Goal: Feedback & Contribution: Submit feedback/report problem

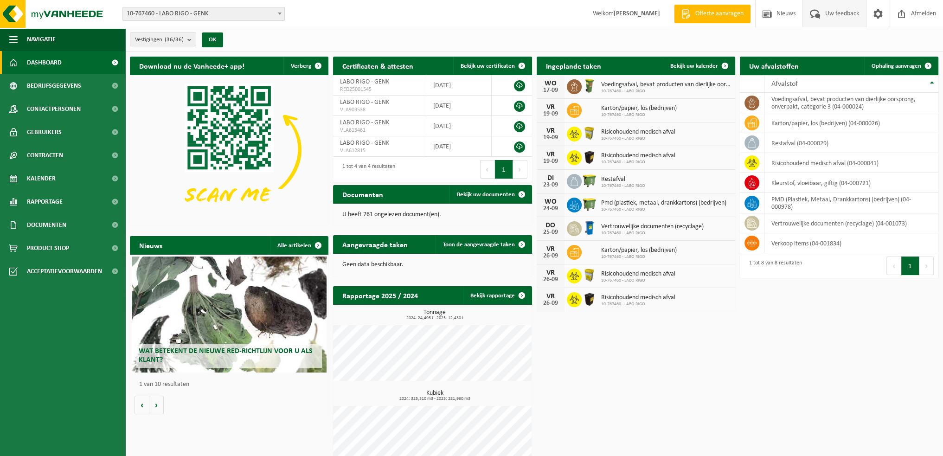
click at [839, 13] on span "Uw feedback" at bounding box center [842, 13] width 39 height 27
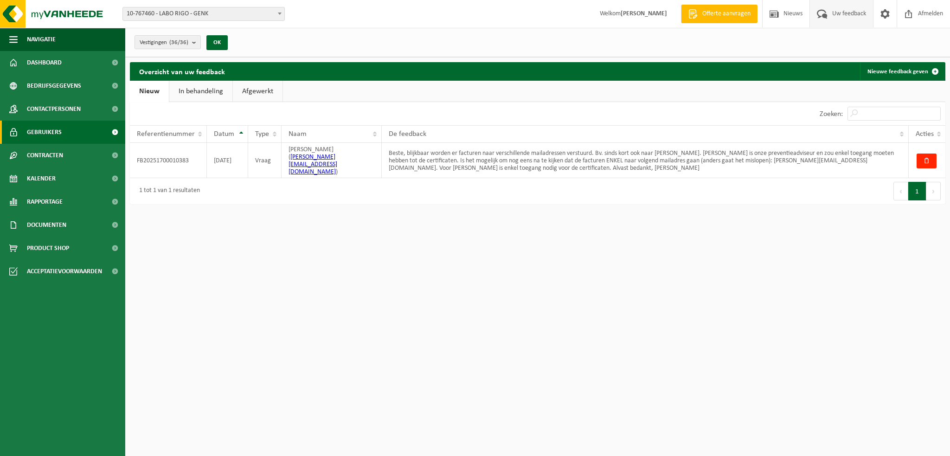
click at [46, 132] on span "Gebruikers" at bounding box center [44, 132] width 35 height 23
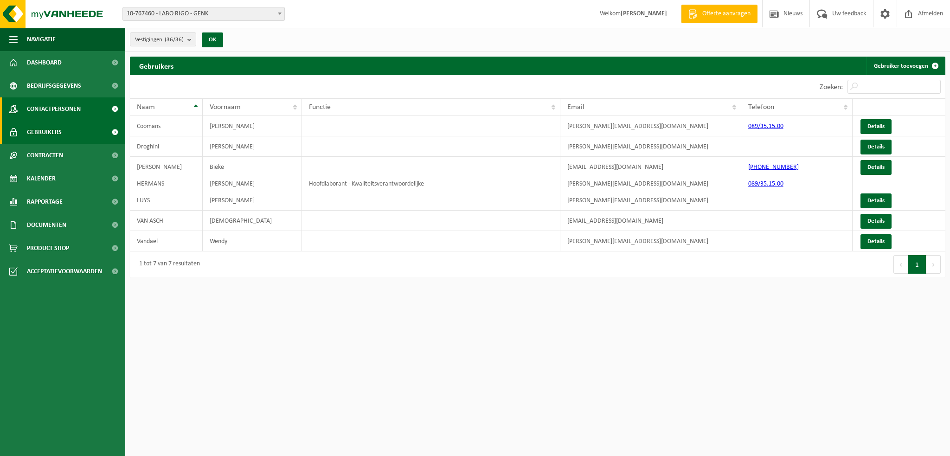
click at [59, 109] on span "Contactpersonen" at bounding box center [54, 108] width 54 height 23
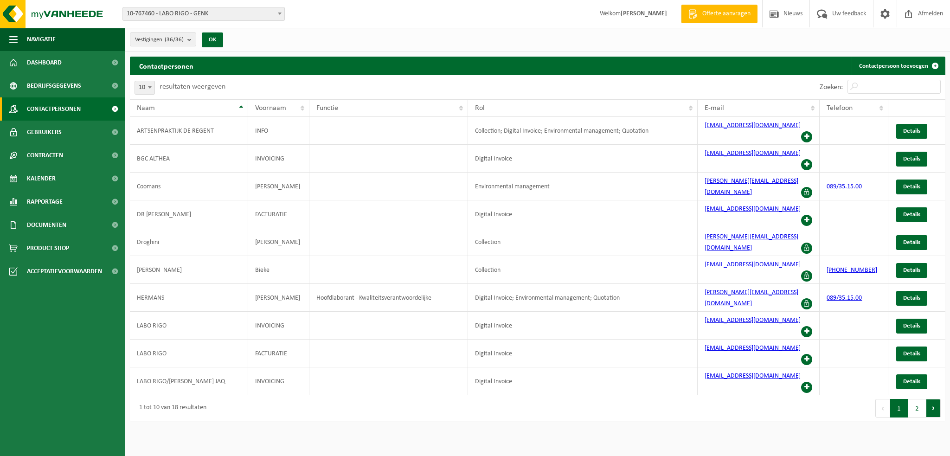
click at [933, 399] on button "Volgende" at bounding box center [933, 408] width 14 height 19
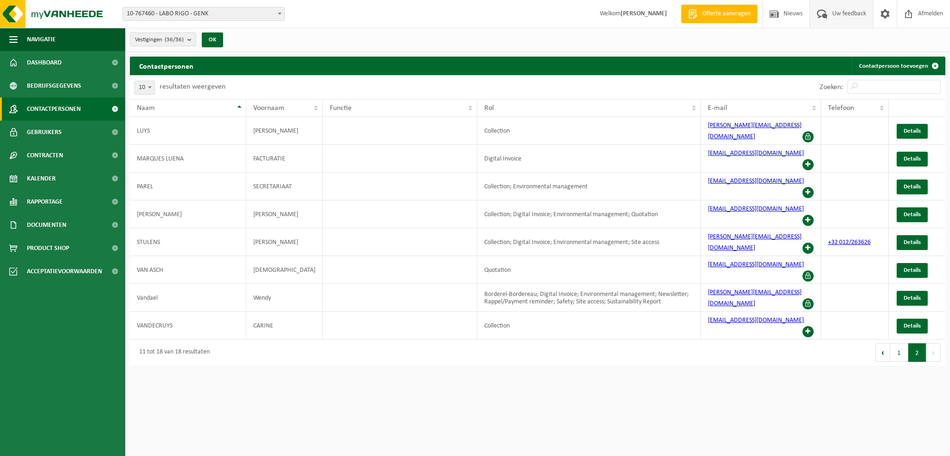
click at [847, 16] on span "Uw feedback" at bounding box center [849, 13] width 39 height 27
click at [796, 12] on span "Nieuws" at bounding box center [793, 13] width 24 height 27
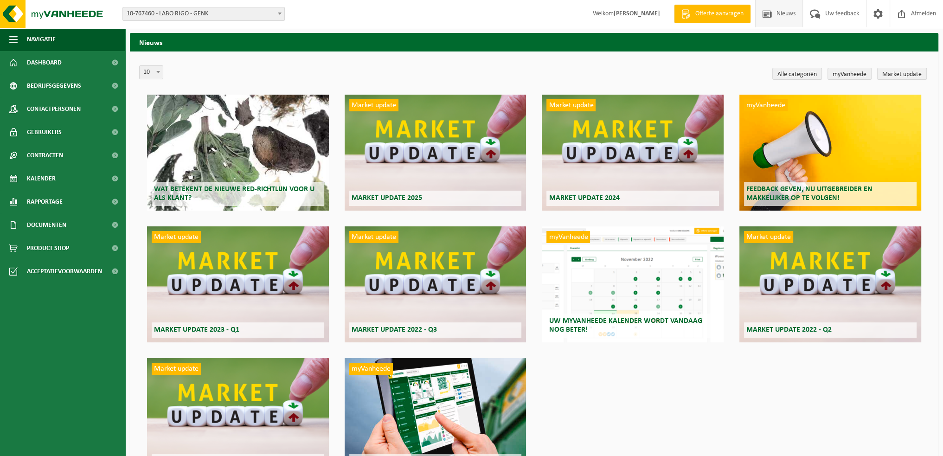
click at [710, 18] on span "Offerte aanvragen" at bounding box center [719, 13] width 53 height 9
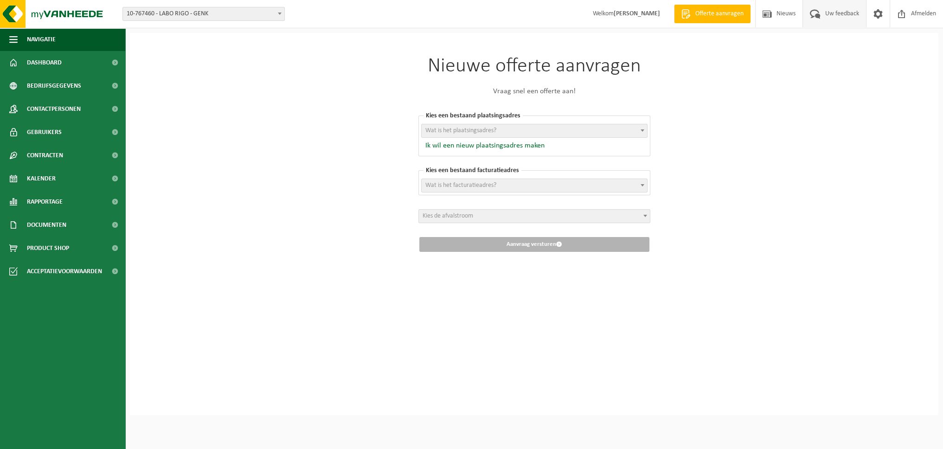
click at [823, 14] on span "Uw feedback" at bounding box center [842, 13] width 39 height 27
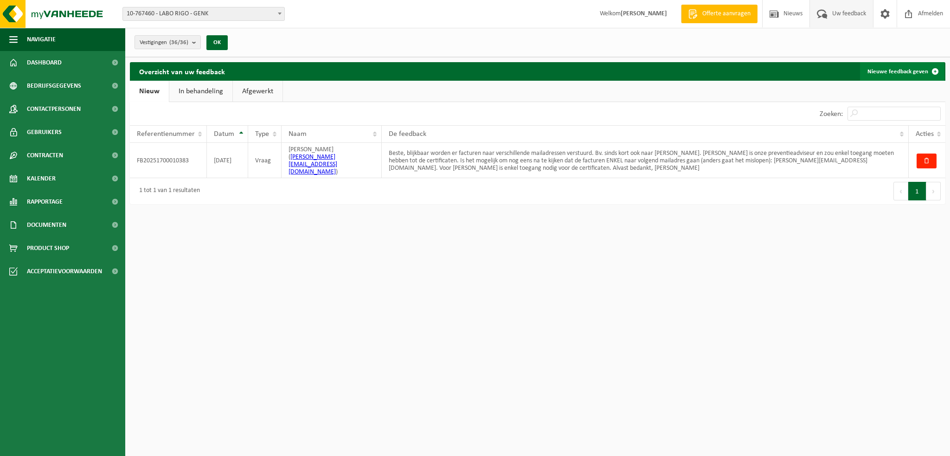
click at [935, 72] on span at bounding box center [935, 71] width 19 height 19
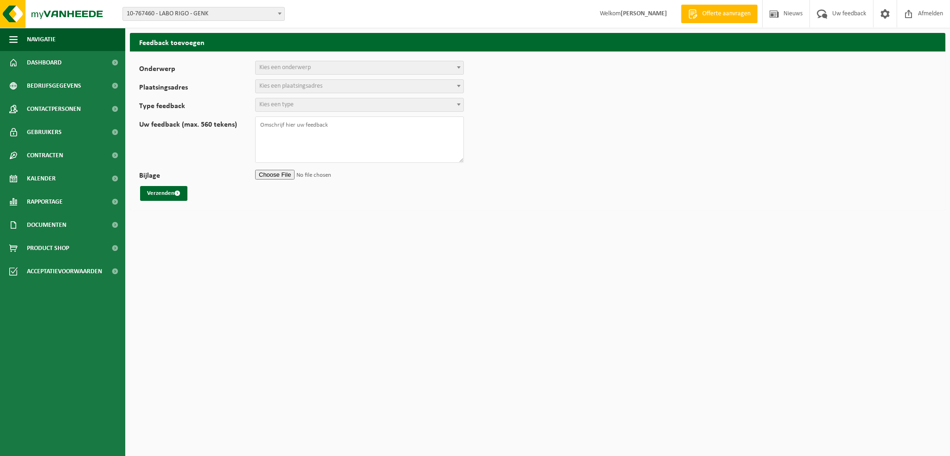
select select
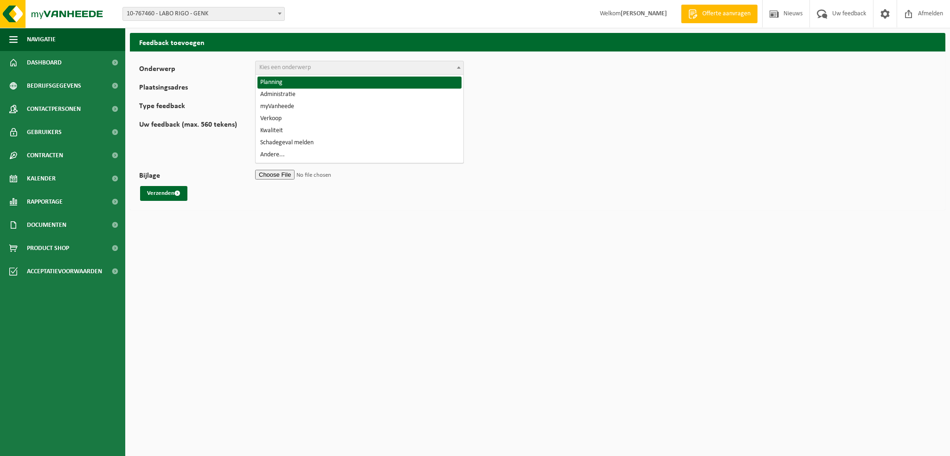
click at [284, 68] on span "Kies een onderwerp" at bounding box center [284, 67] width 51 height 7
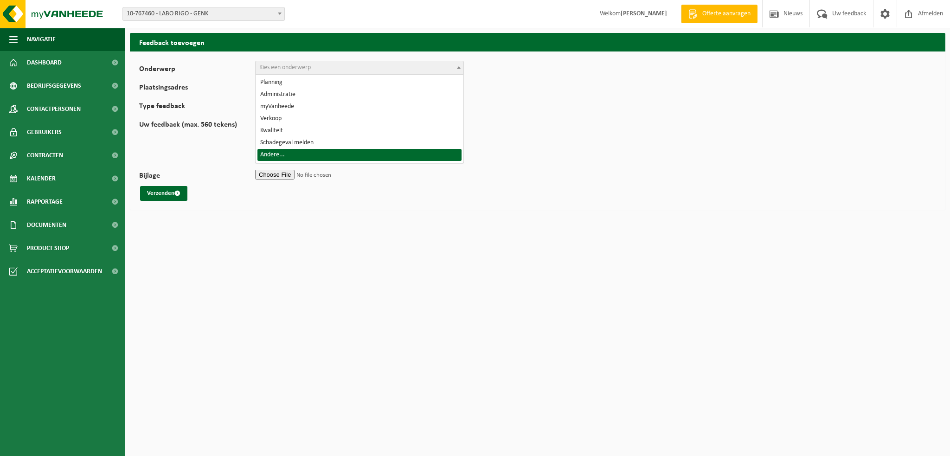
select select "32"
click at [291, 68] on span "Andere..." at bounding box center [360, 67] width 208 height 13
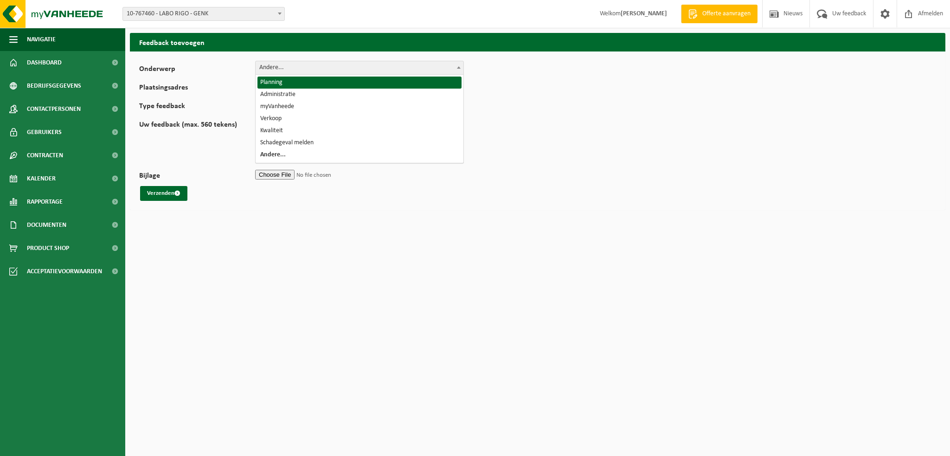
drag, startPoint x: 624, startPoint y: 98, endPoint x: 635, endPoint y: 94, distance: 10.9
click at [628, 96] on form "Onderwerp Planning Administratie myVanheede Verkoop Kwaliteit Schadegeval melde…" at bounding box center [537, 131] width 797 height 140
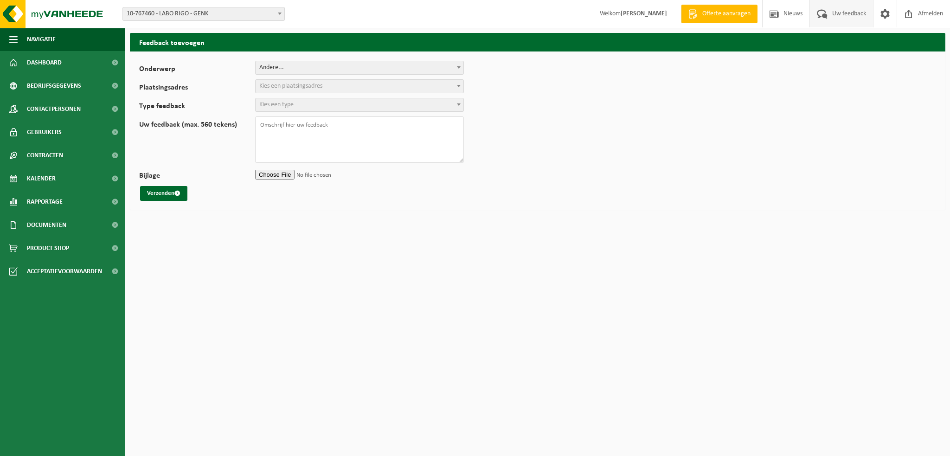
click at [837, 11] on span "Uw feedback" at bounding box center [849, 13] width 39 height 27
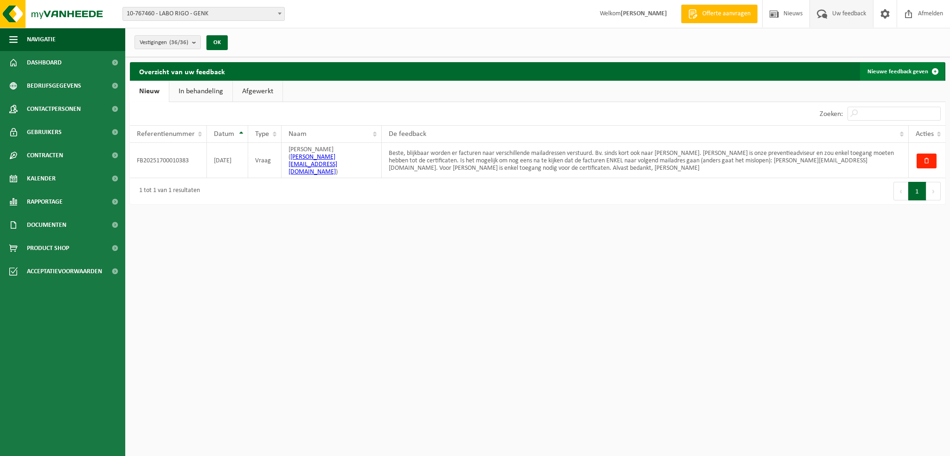
click at [914, 72] on link "Nieuwe feedback geven" at bounding box center [902, 71] width 84 height 19
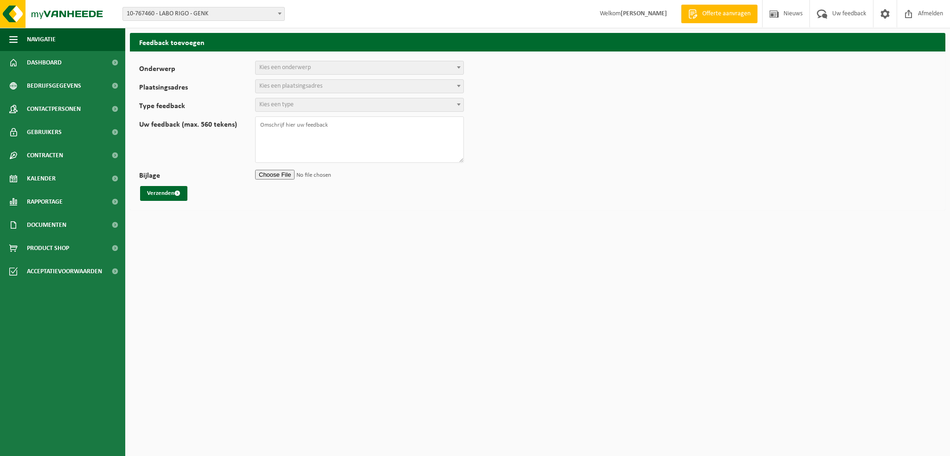
select select
click at [438, 64] on span "Kies een onderwerp" at bounding box center [360, 67] width 208 height 13
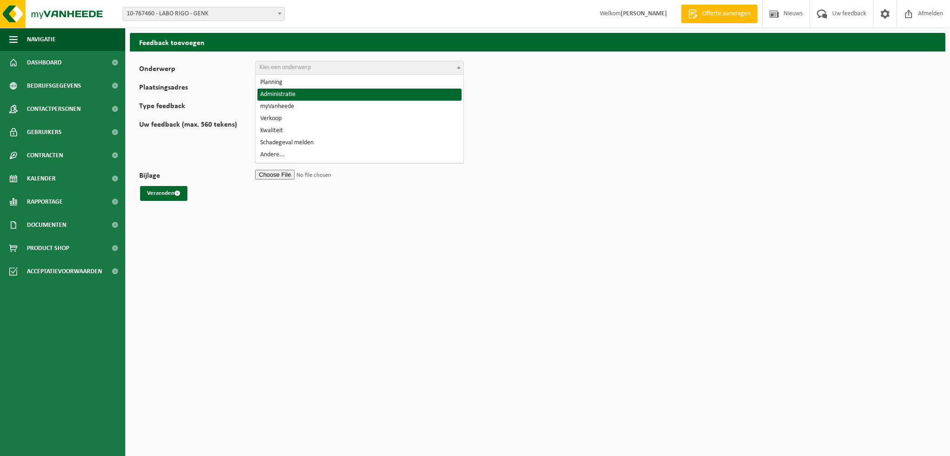
select select "7"
select select
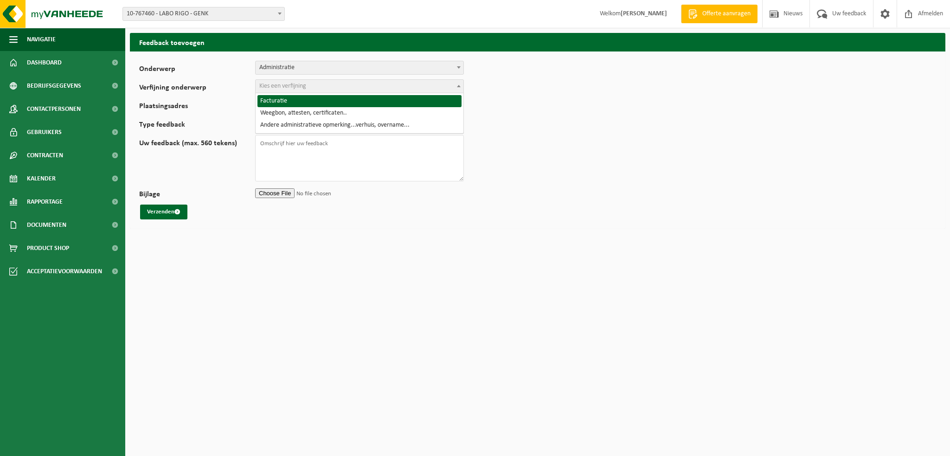
click at [303, 85] on span "Kies een verfijning" at bounding box center [282, 86] width 47 height 7
click at [359, 66] on span "Administratie" at bounding box center [360, 67] width 208 height 13
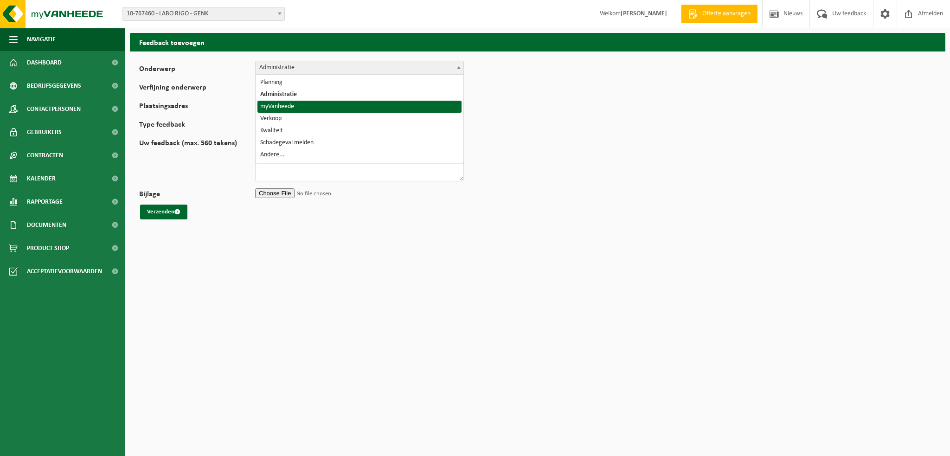
drag, startPoint x: 305, startPoint y: 105, endPoint x: 304, endPoint y: 98, distance: 7.1
select select "11"
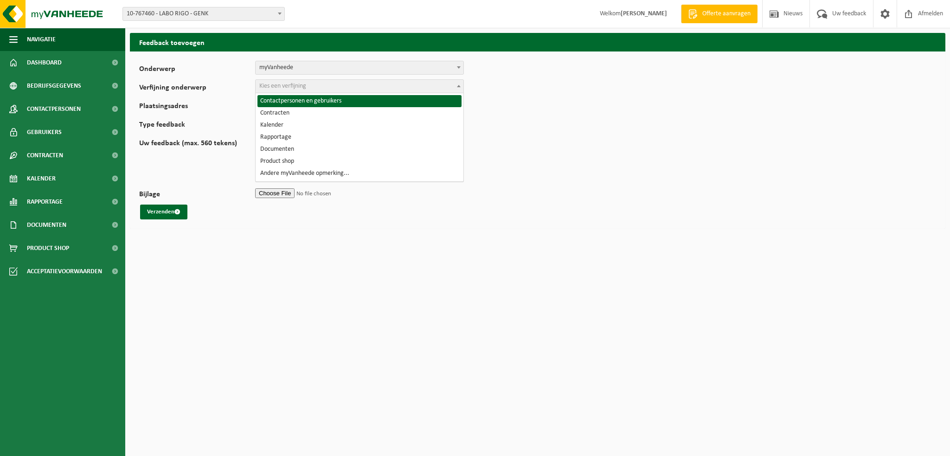
click at [304, 84] on span "Kies een verfijning" at bounding box center [282, 86] width 47 height 7
select select "12"
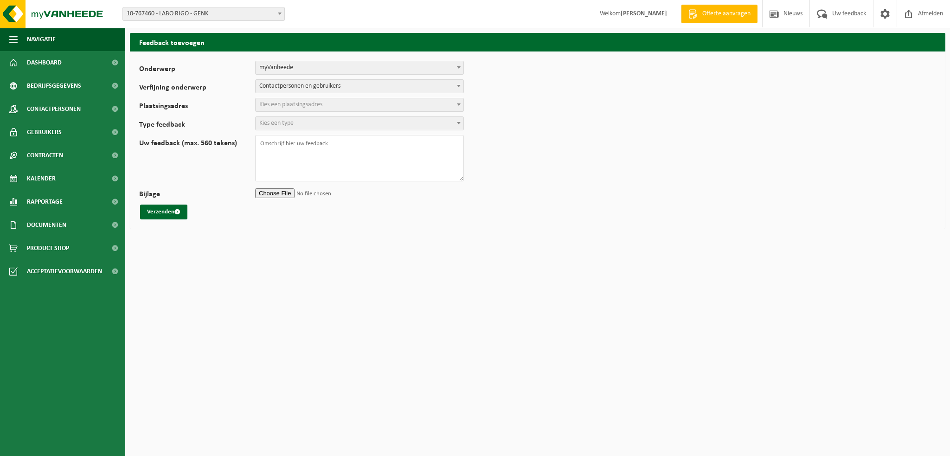
click at [305, 105] on span "Kies een plaatsingsadres" at bounding box center [290, 104] width 63 height 7
click at [353, 104] on span "Kies een plaatsingsadres" at bounding box center [360, 104] width 208 height 13
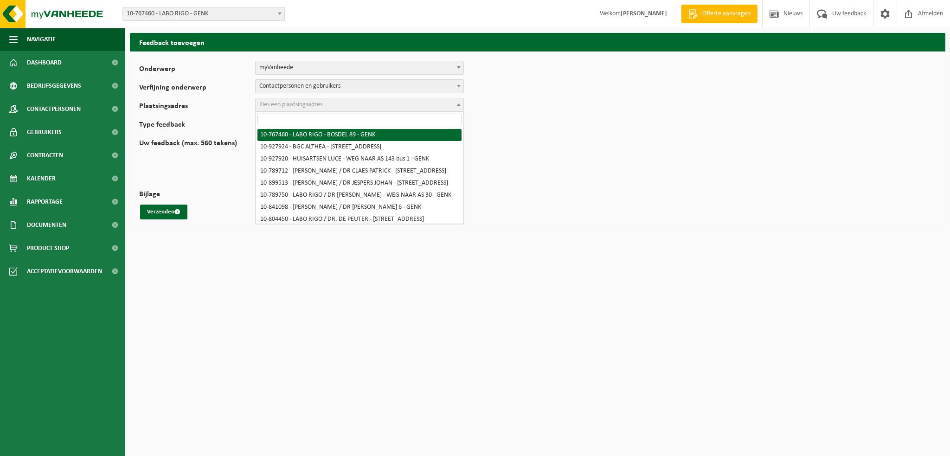
click at [353, 103] on span "Kies een plaatsingsadres" at bounding box center [360, 104] width 208 height 13
select select "13691"
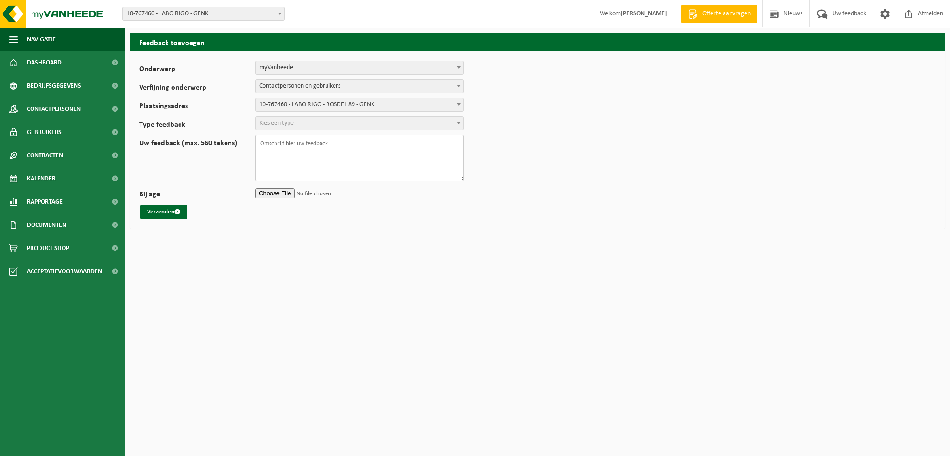
click at [331, 139] on textarea "Uw feedback (max. 560 tekens)" at bounding box center [359, 158] width 209 height 46
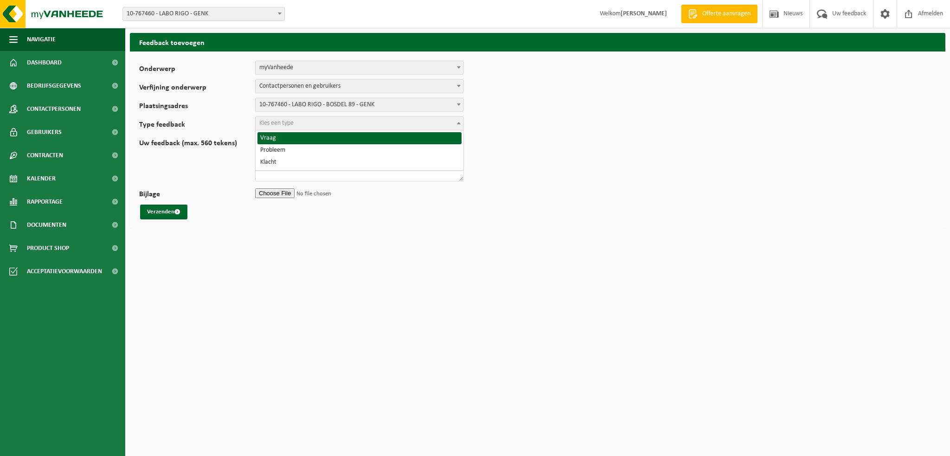
click at [285, 122] on span "Kies een type" at bounding box center [276, 123] width 34 height 7
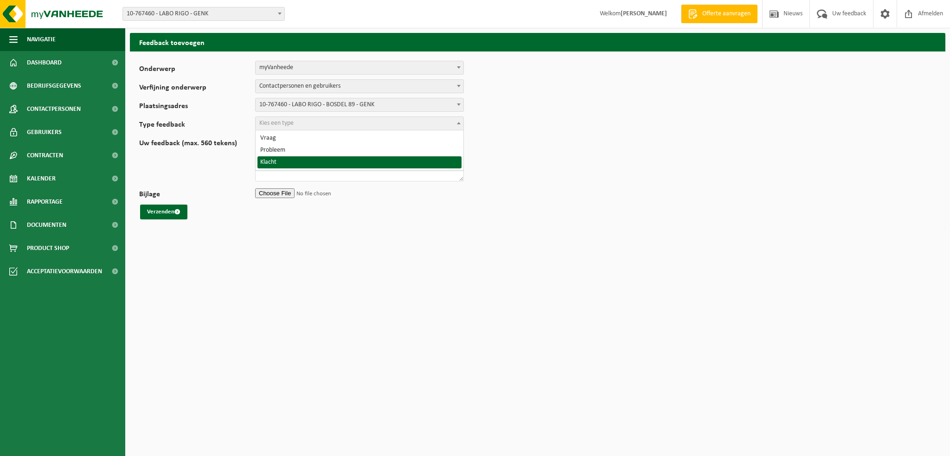
select select "COM"
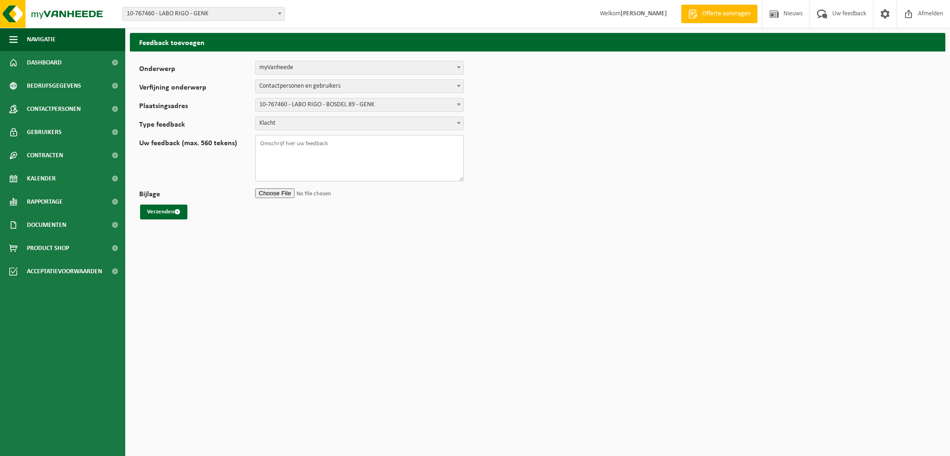
click at [299, 144] on textarea "Uw feedback (max. 560 tekens)" at bounding box center [359, 158] width 209 height 46
click at [828, 16] on span at bounding box center [822, 13] width 15 height 27
click at [828, 17] on span at bounding box center [822, 13] width 15 height 27
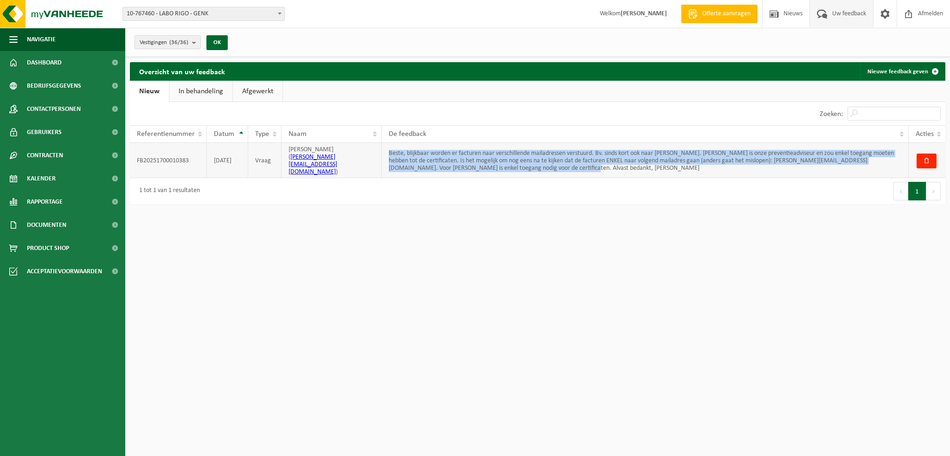
drag, startPoint x: 388, startPoint y: 149, endPoint x: 542, endPoint y: 164, distance: 155.2
click at [542, 164] on td "Beste, blijkbaar worden er facturen naar verschillende mailadressen verstuurd. …" at bounding box center [645, 160] width 527 height 35
copy td "Beste, blijkbaar worden er facturen naar verschillende mailadressen verstuurd. …"
click at [840, 14] on span "Uw feedback" at bounding box center [849, 13] width 39 height 27
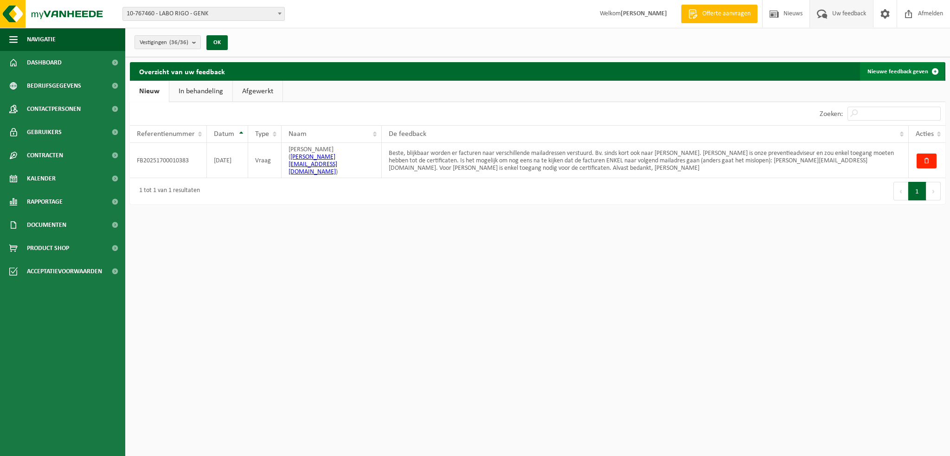
click at [879, 68] on link "Nieuwe feedback geven" at bounding box center [902, 71] width 84 height 19
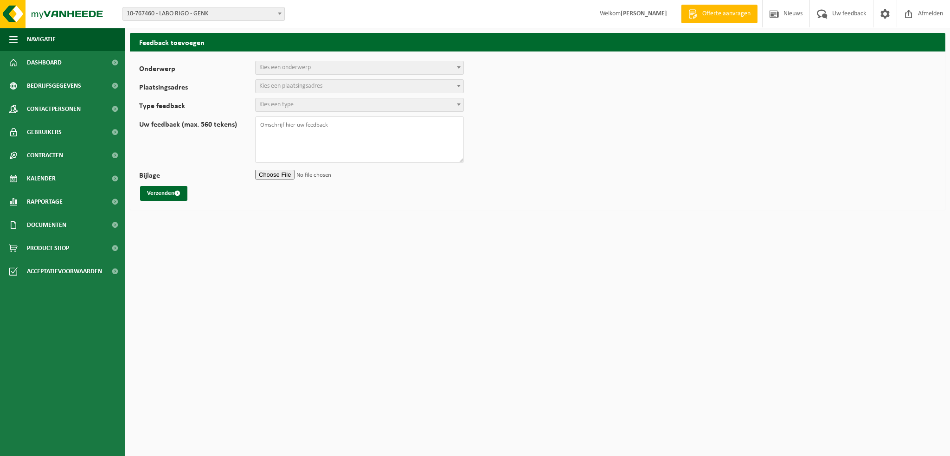
select select
click at [327, 69] on span "Kies een onderwerp" at bounding box center [360, 67] width 208 height 13
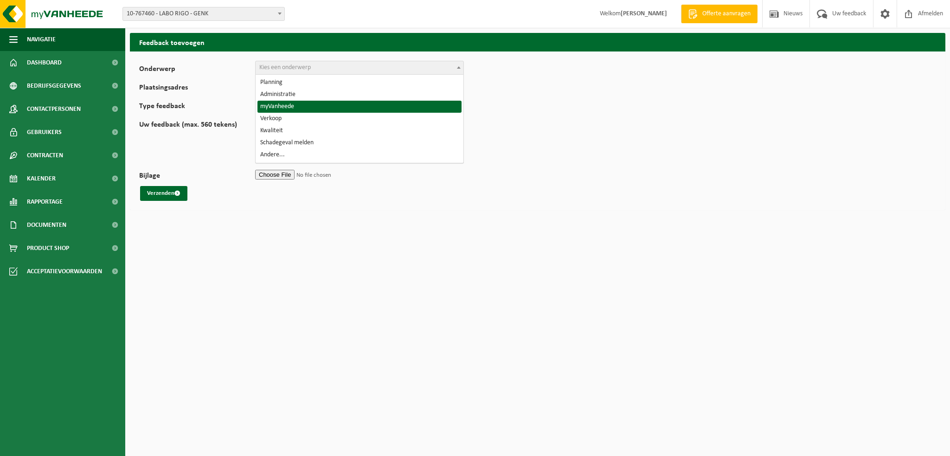
drag, startPoint x: 308, startPoint y: 104, endPoint x: 307, endPoint y: 100, distance: 4.8
select select "11"
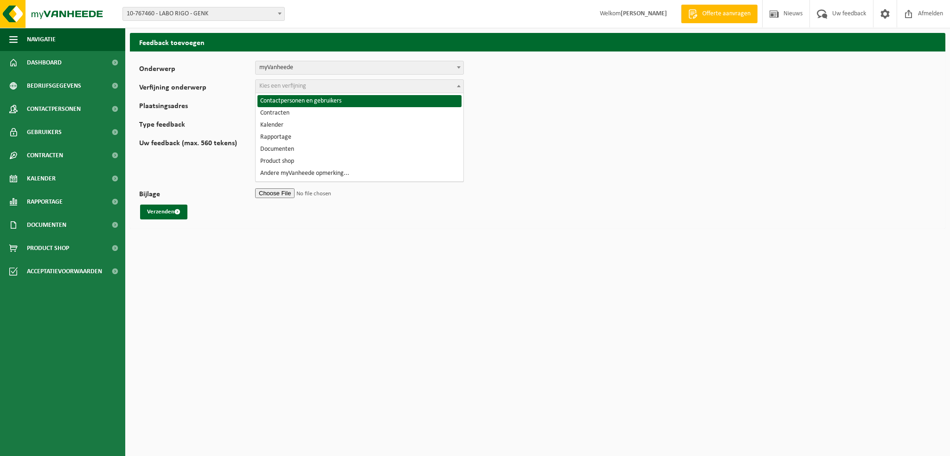
click at [305, 85] on span "Kies een verfijning" at bounding box center [282, 86] width 47 height 7
select select "12"
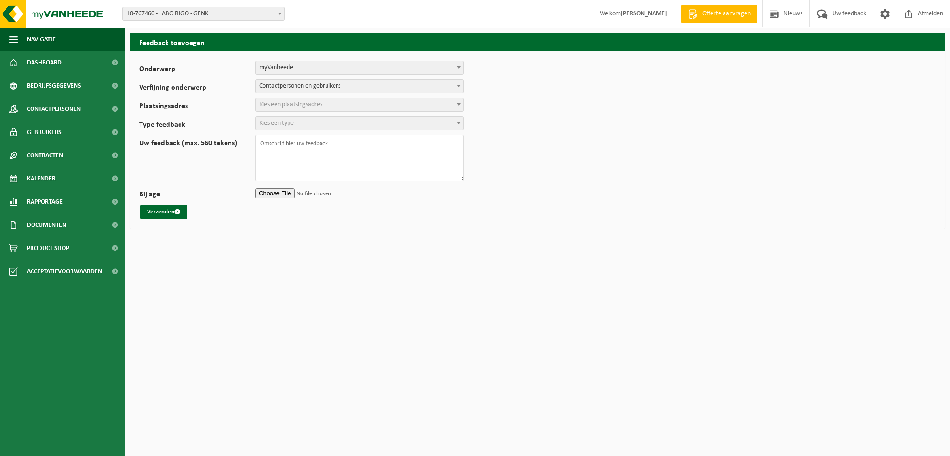
click at [292, 102] on span "Kies een plaatsingsadres" at bounding box center [290, 104] width 63 height 7
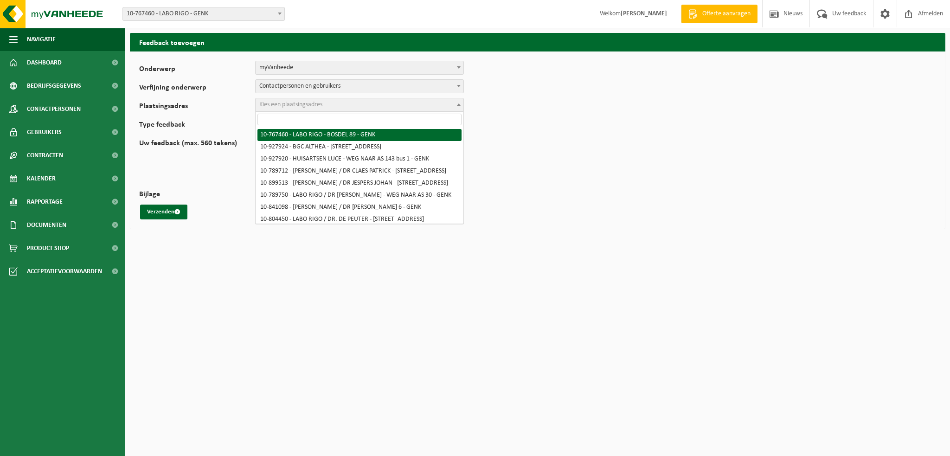
select select "13691"
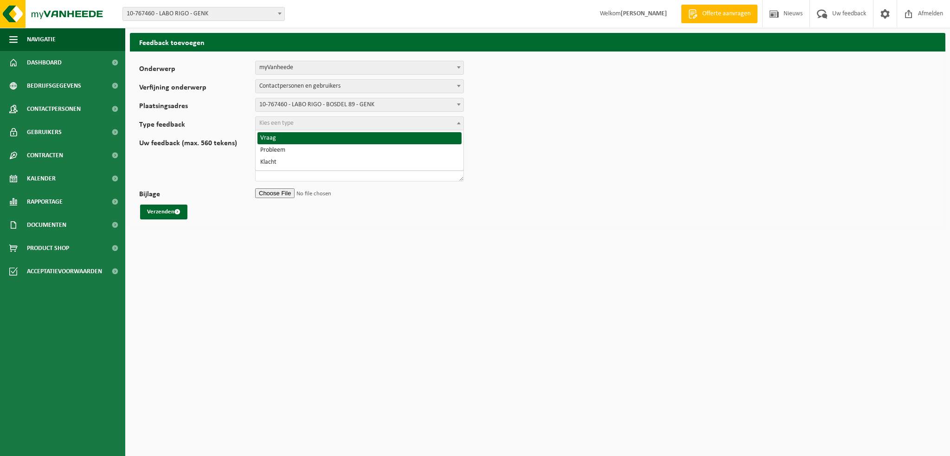
click at [299, 123] on span "Kies een type" at bounding box center [360, 123] width 208 height 13
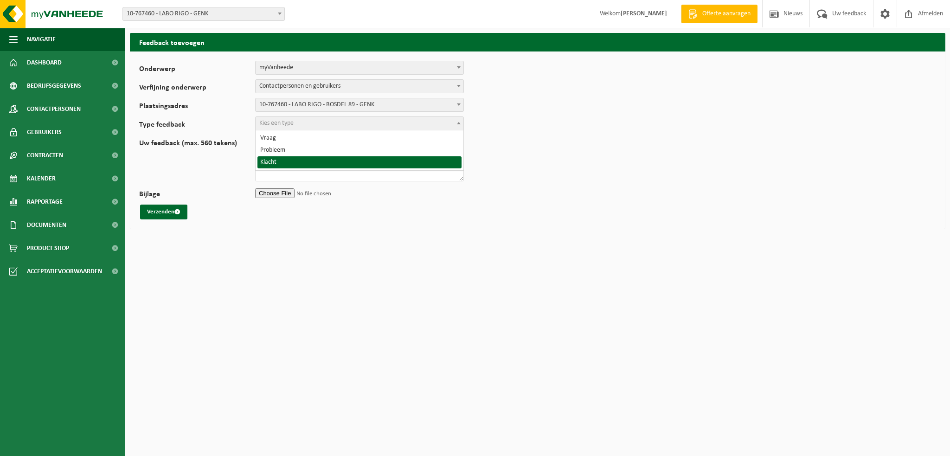
select select "COM"
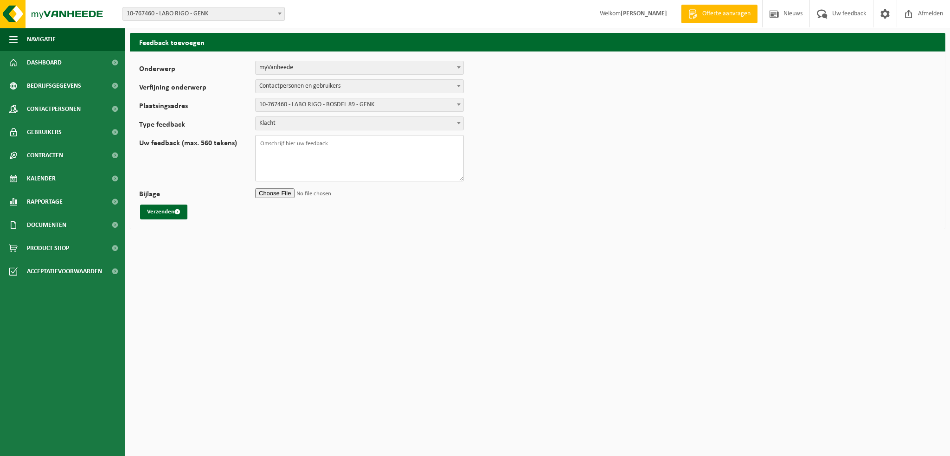
click at [289, 145] on textarea "Uw feedback (max. 560 tekens)" at bounding box center [359, 158] width 209 height 46
paste textarea "Beste, blijkbaar worden er facturen naar verschillende mailadressen verstuurd. …"
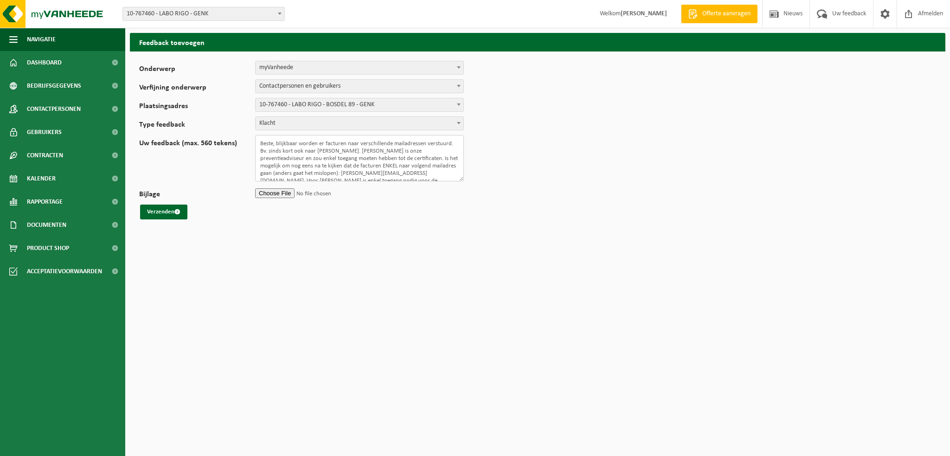
click at [262, 142] on textarea "Beste, blijkbaar worden er facturen naar verschillende mailadressen verstuurd. …" at bounding box center [359, 158] width 209 height 46
drag, startPoint x: 260, startPoint y: 142, endPoint x: 267, endPoint y: 150, distance: 10.5
click at [262, 144] on textarea "Beste, blijkbaar worden er facturen naar verschillende mailadressen verstuurd. …" at bounding box center [359, 158] width 209 height 46
click at [312, 154] on textarea "zie ook eerdere vraag Beste, blijkbaar worden er facturen naar verschillende ma…" at bounding box center [359, 158] width 209 height 46
drag, startPoint x: 372, startPoint y: 156, endPoint x: 364, endPoint y: 158, distance: 8.1
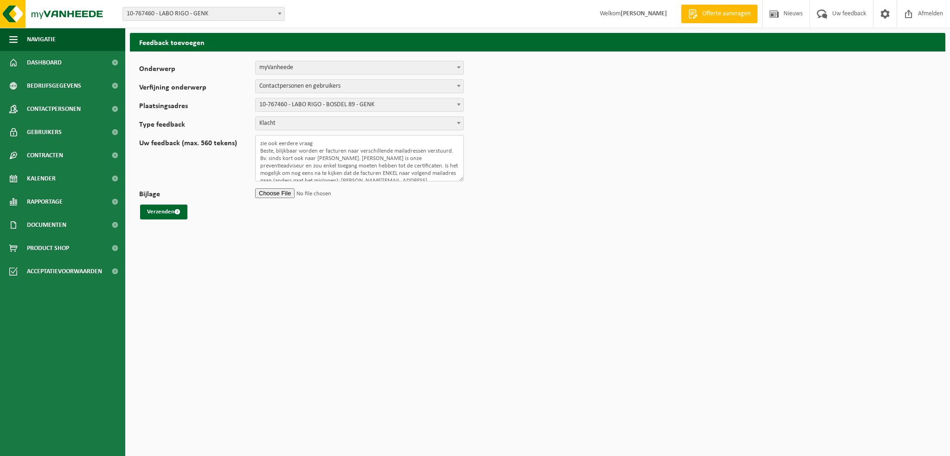
click at [372, 156] on textarea "zie ook eerdere vraag Beste, blijkbaar worden er facturen naar verschillende ma…" at bounding box center [359, 158] width 209 height 46
click at [330, 167] on textarea "zie ook eerdere vraag Beste, blijkbaar worden er facturen naar verschillende ma…" at bounding box center [359, 158] width 209 height 46
drag, startPoint x: 327, startPoint y: 173, endPoint x: 355, endPoint y: 171, distance: 28.4
click at [339, 172] on textarea "zie ook eerdere vraag Beste, blijkbaar worden er facturen naar verschillende ma…" at bounding box center [359, 158] width 209 height 46
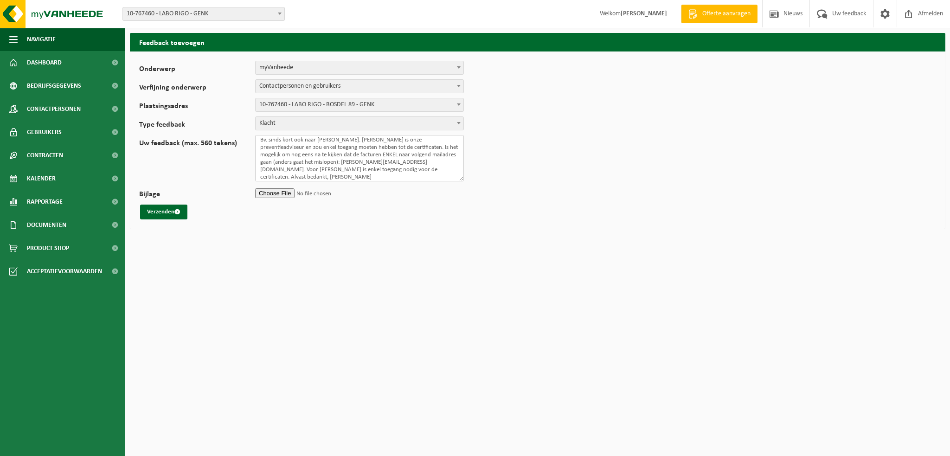
click at [321, 172] on textarea "zie ook eerdere vraag Beste, blijkbaar worden er facturen naar verschillende ma…" at bounding box center [359, 158] width 209 height 46
click at [327, 171] on textarea "zie ook eerdere vraag Beste, blijkbaar worden er facturen naar verschillende ma…" at bounding box center [359, 158] width 209 height 46
click at [326, 143] on textarea "zie ook eerdere vraag Beste, blijkbaar worden er facturen naar verschillende ma…" at bounding box center [359, 158] width 209 height 46
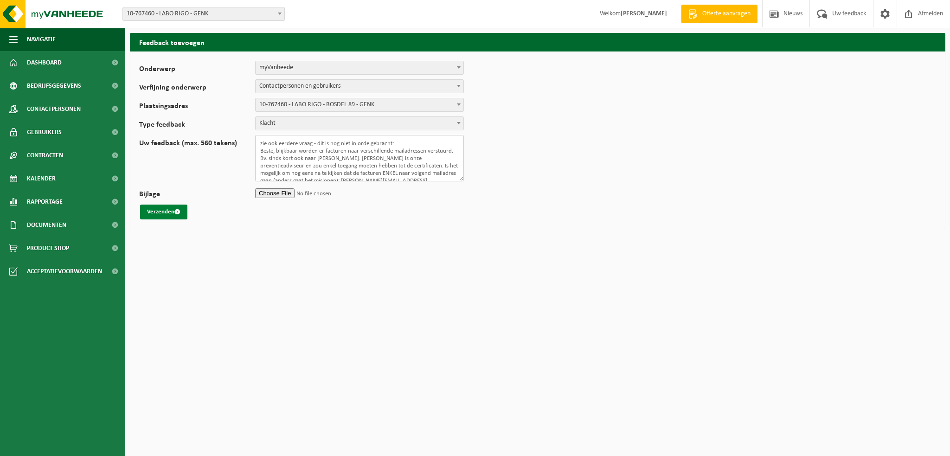
type textarea "zie ook eerdere vraag - dit is nog niet in orde gebracht: Beste, blijkbaar word…"
click at [155, 213] on button "Verzenden" at bounding box center [163, 212] width 47 height 15
